Goal: Task Accomplishment & Management: Use online tool/utility

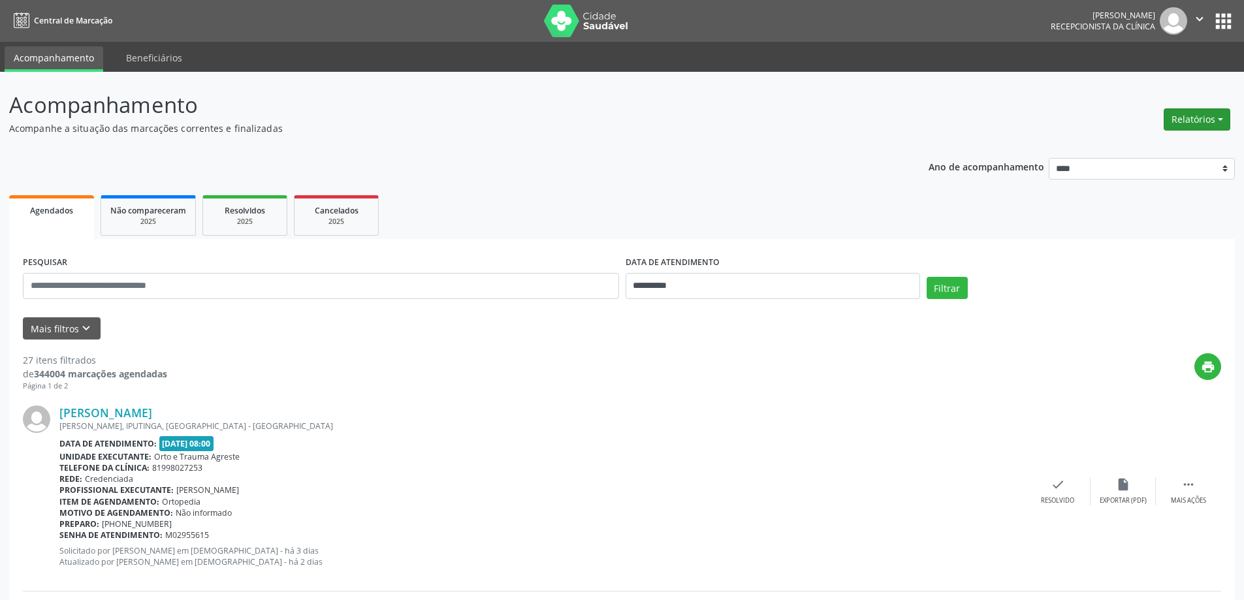
click at [1201, 125] on button "Relatórios" at bounding box center [1196, 119] width 67 height 22
click at [1173, 150] on link "Agendamentos" at bounding box center [1160, 147] width 140 height 18
select select "*"
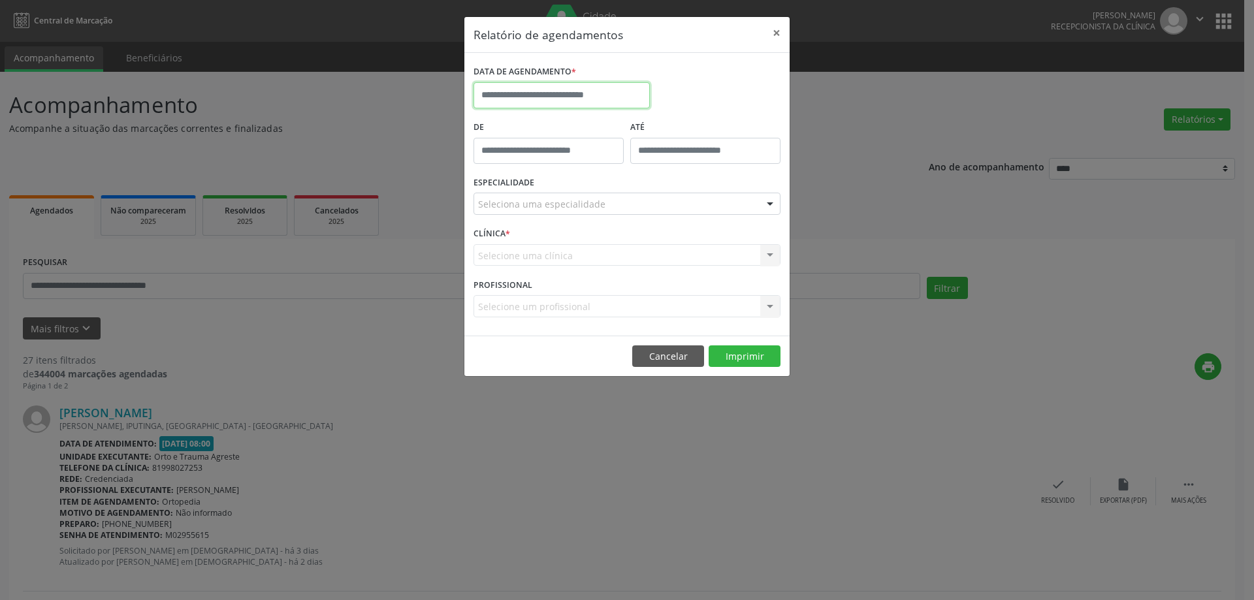
click at [526, 95] on input "text" at bounding box center [561, 95] width 176 height 26
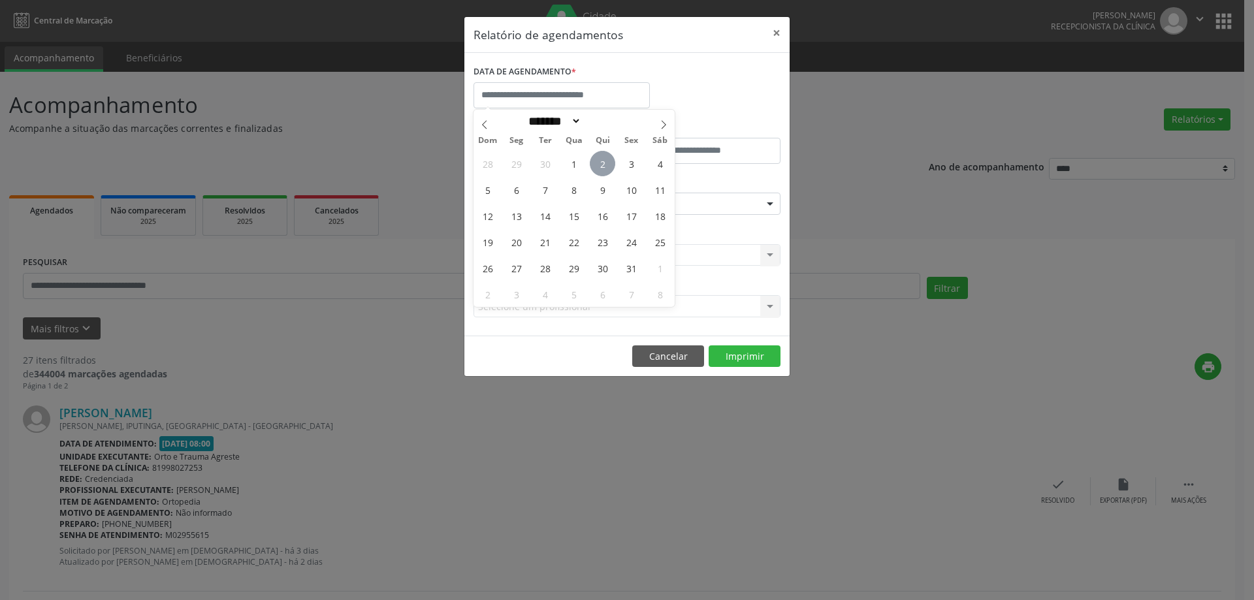
click at [609, 164] on span "2" at bounding box center [602, 163] width 25 height 25
type input "**********"
click at [601, 164] on span "2" at bounding box center [602, 163] width 25 height 25
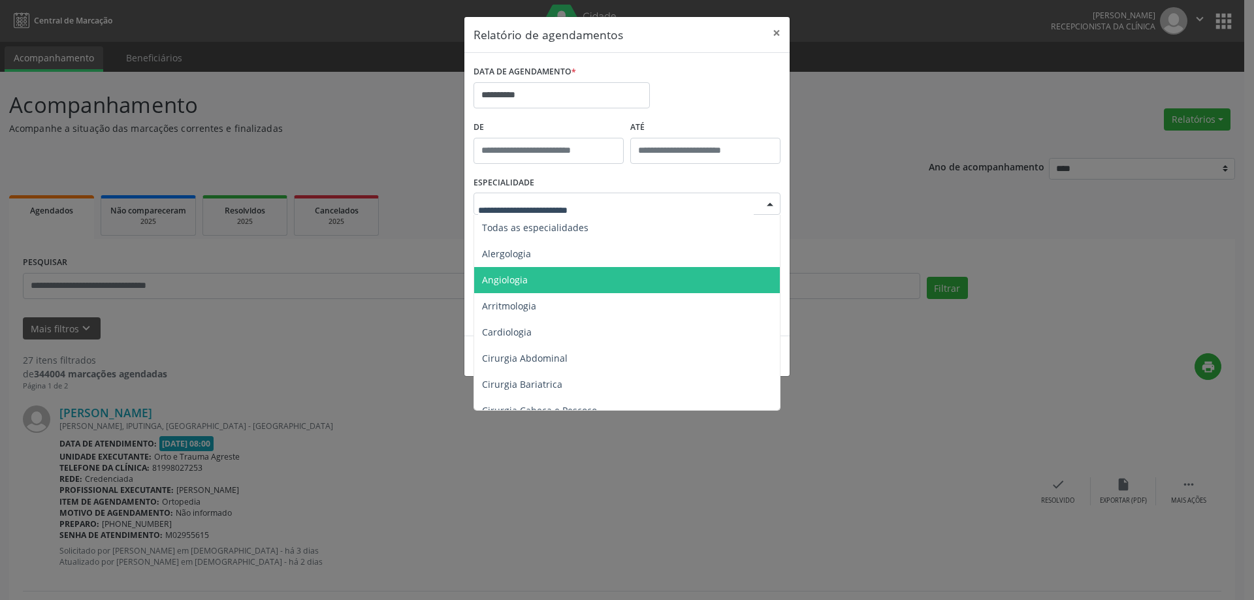
click at [525, 283] on span "Angiologia" at bounding box center [505, 280] width 46 height 12
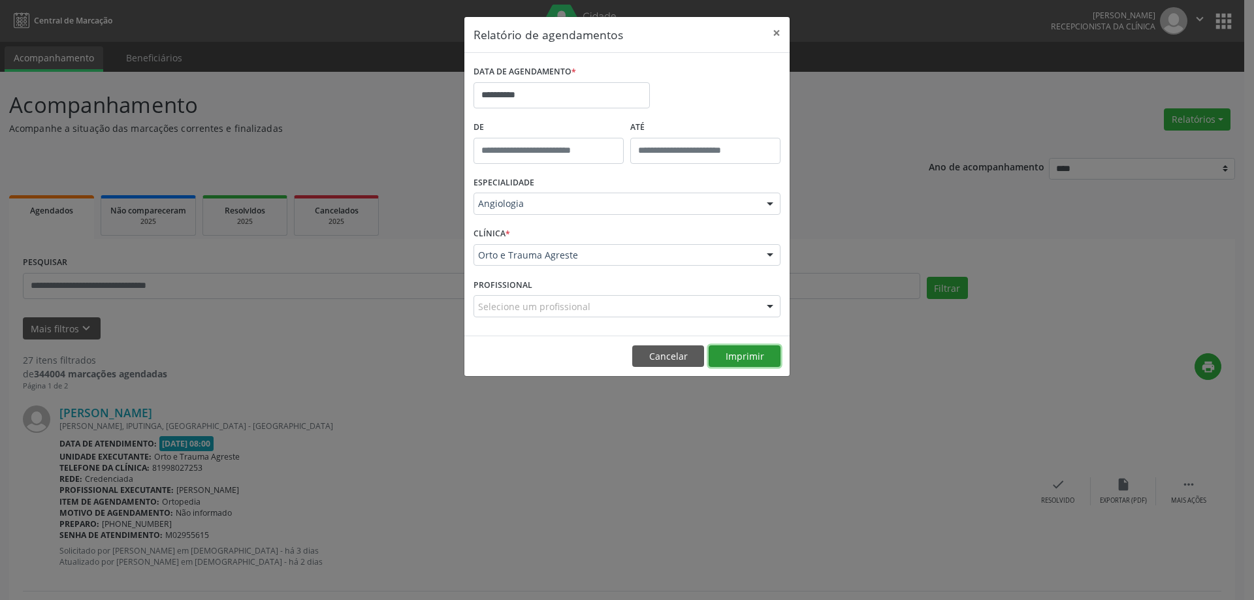
click at [746, 355] on button "Imprimir" at bounding box center [744, 356] width 72 height 22
click at [665, 354] on button "Cancelar" at bounding box center [668, 356] width 72 height 22
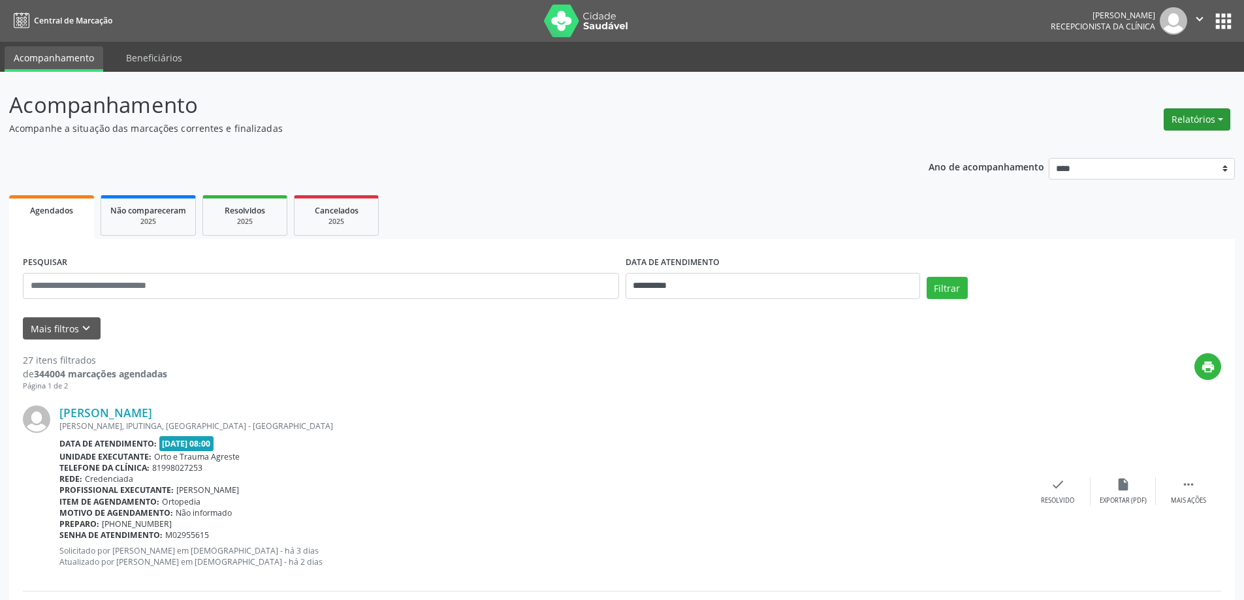
click at [1217, 116] on button "Relatórios" at bounding box center [1196, 119] width 67 height 22
click at [1154, 144] on link "Agendamentos" at bounding box center [1160, 147] width 140 height 18
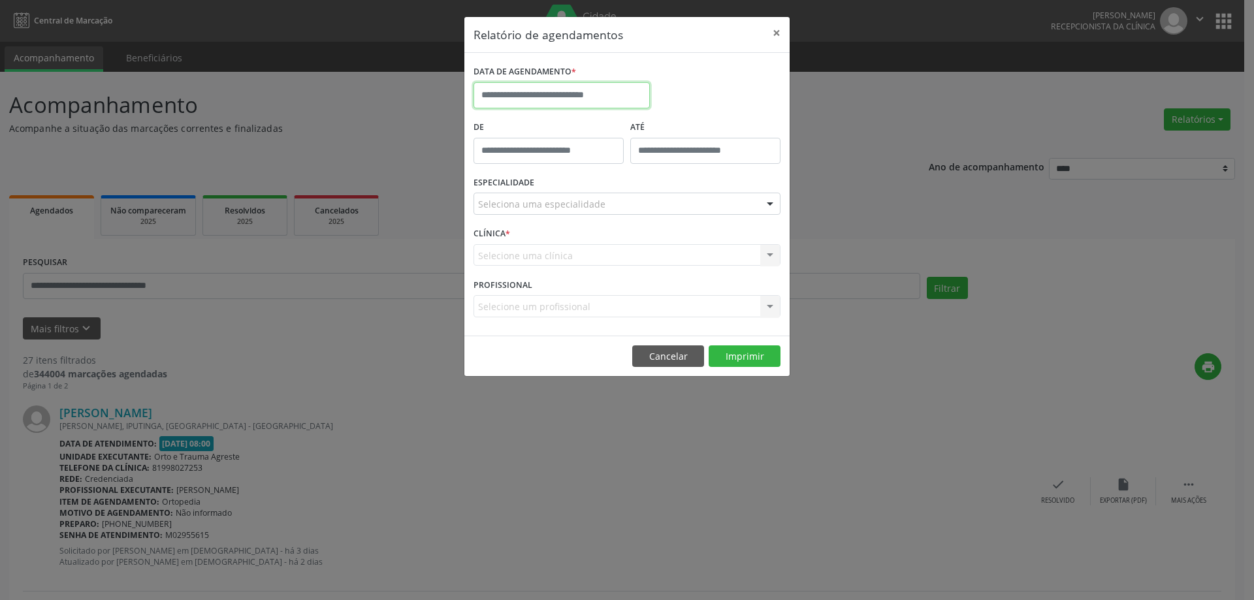
click at [539, 97] on input "text" at bounding box center [561, 95] width 176 height 26
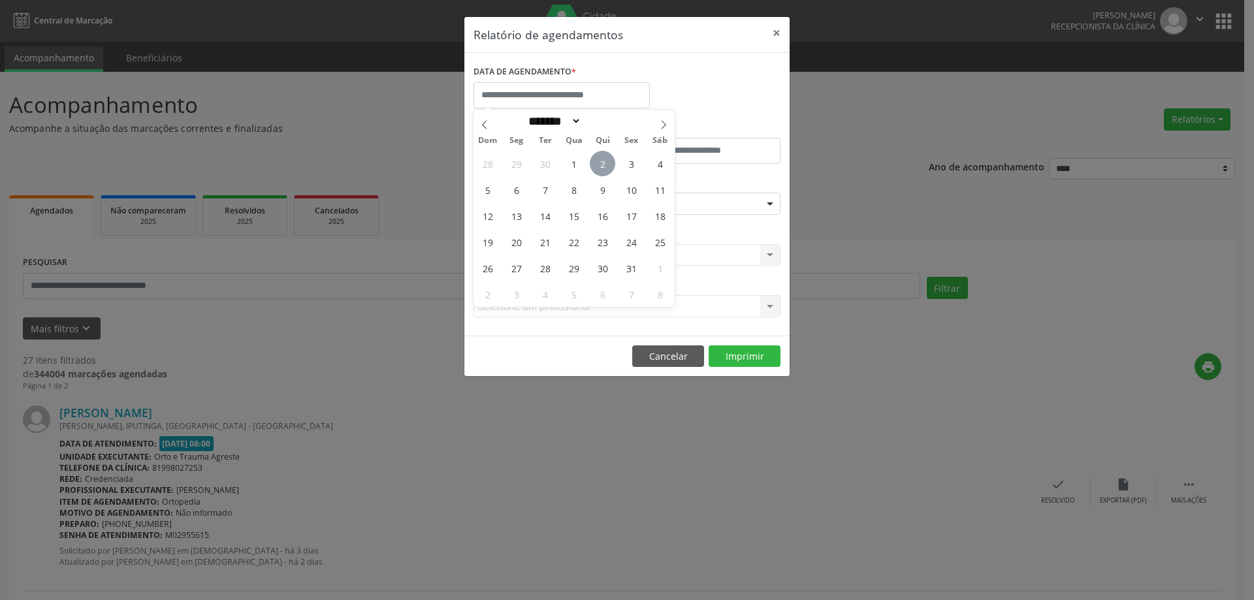
click at [608, 167] on span "2" at bounding box center [602, 163] width 25 height 25
type input "**********"
click at [608, 167] on span "2" at bounding box center [602, 163] width 25 height 25
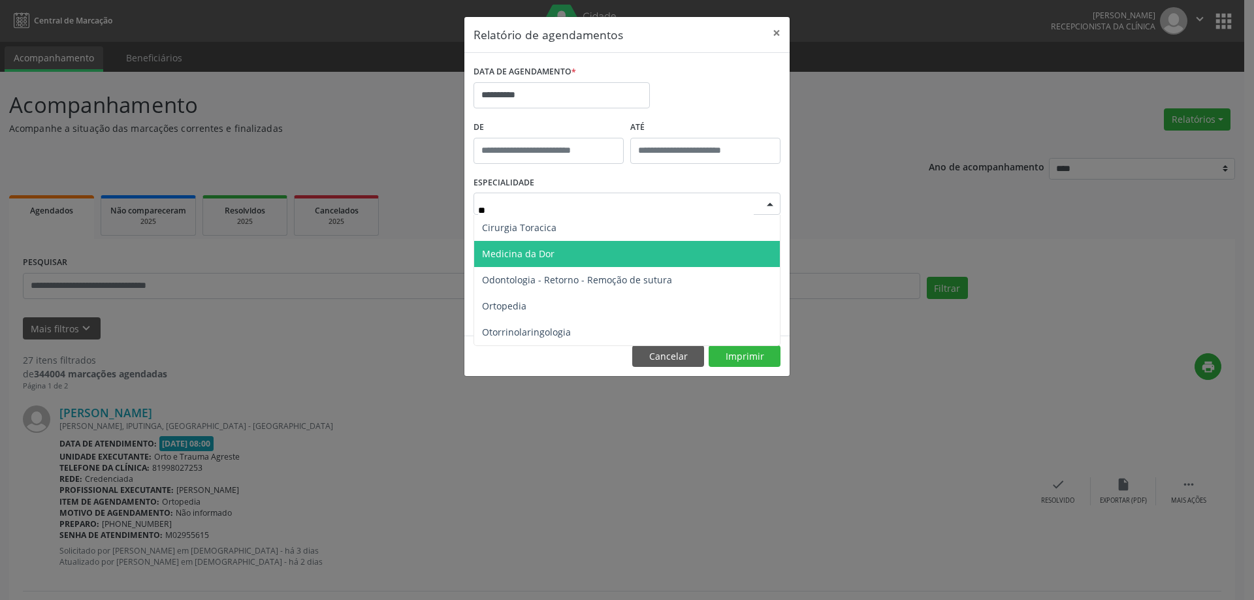
type input "***"
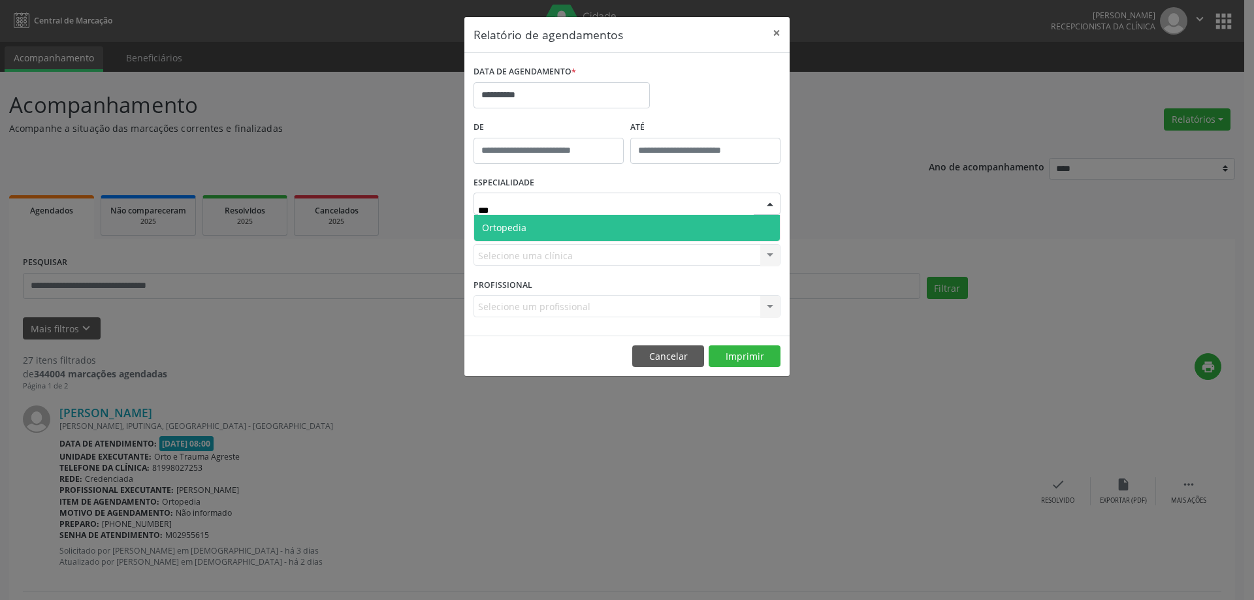
click at [546, 225] on span "Ortopedia" at bounding box center [627, 228] width 306 height 26
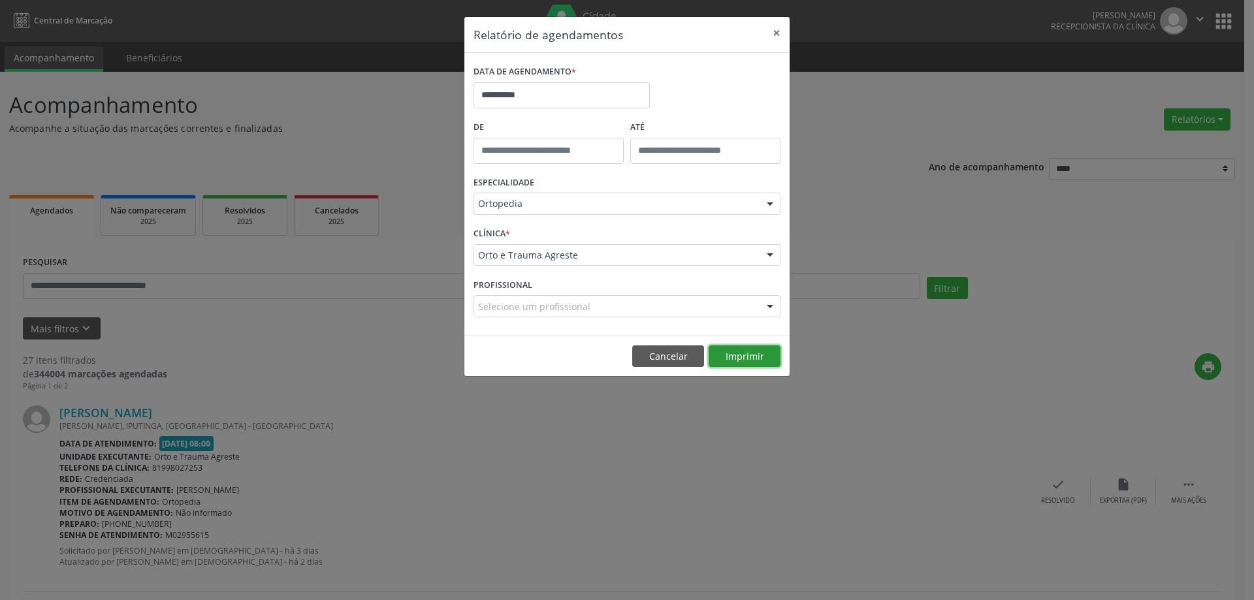
click at [731, 355] on button "Imprimir" at bounding box center [744, 356] width 72 height 22
click at [778, 31] on button "×" at bounding box center [776, 33] width 26 height 32
